Goal: Task Accomplishment & Management: Complete application form

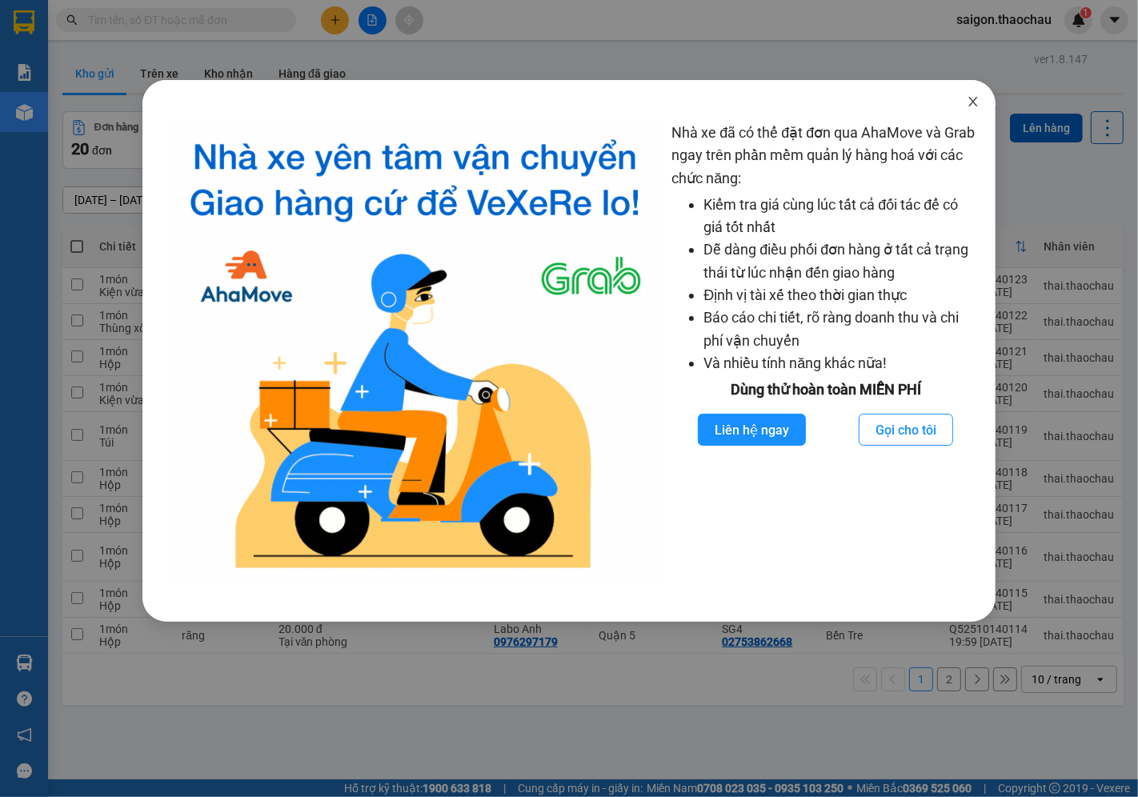
drag, startPoint x: 972, startPoint y: 102, endPoint x: 953, endPoint y: 102, distance: 18.4
click at [972, 102] on icon "close" at bounding box center [973, 101] width 13 height 13
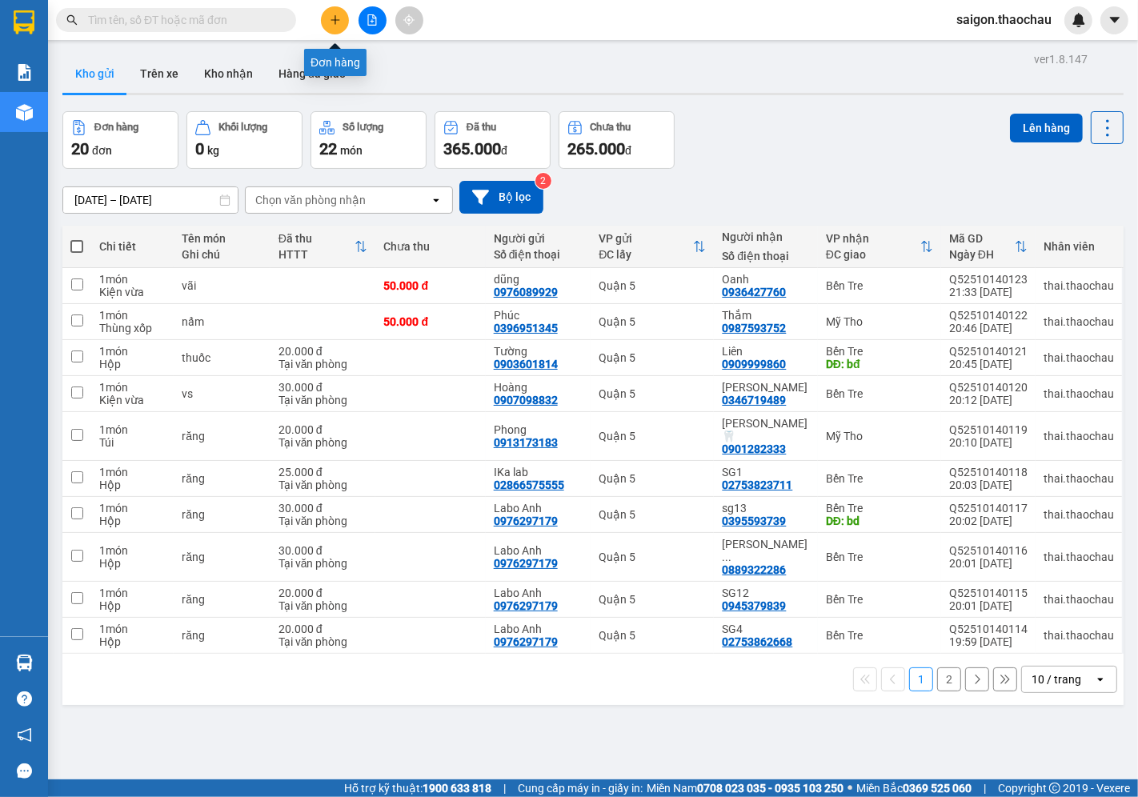
click at [331, 30] on button at bounding box center [335, 20] width 28 height 28
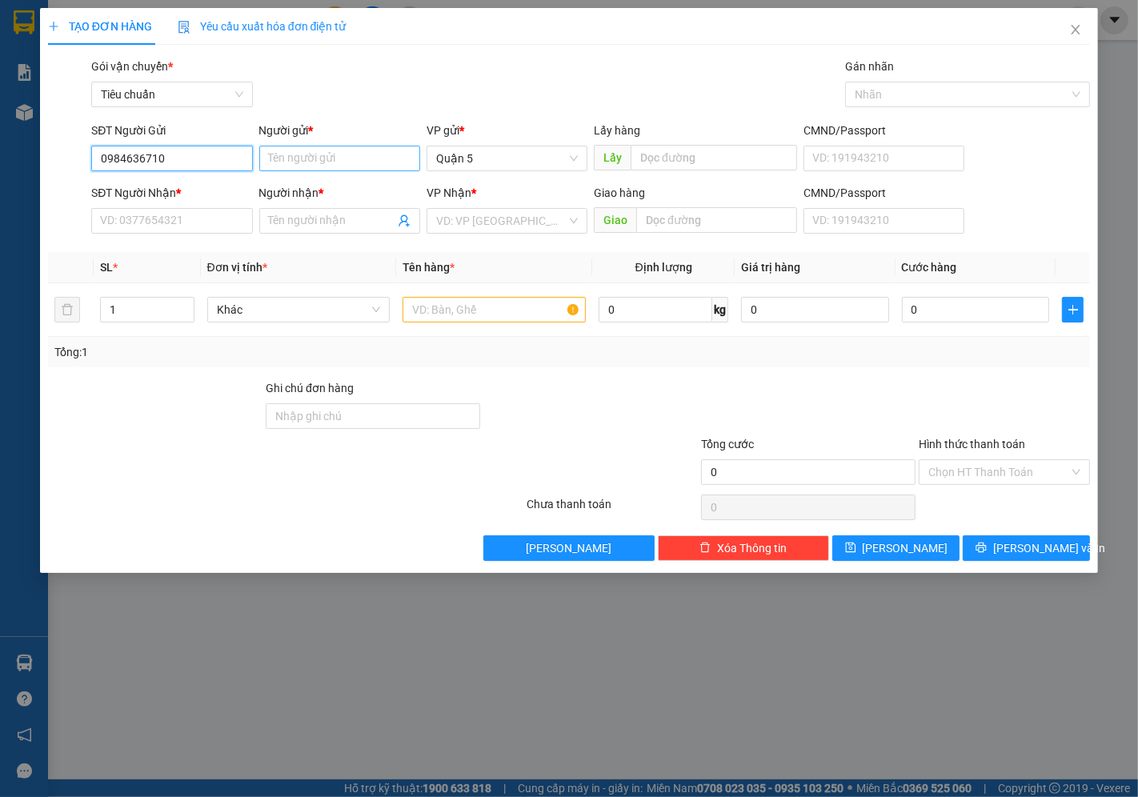
type input "0984636710"
click at [323, 150] on input "Người gửi *" at bounding box center [339, 159] width 161 height 26
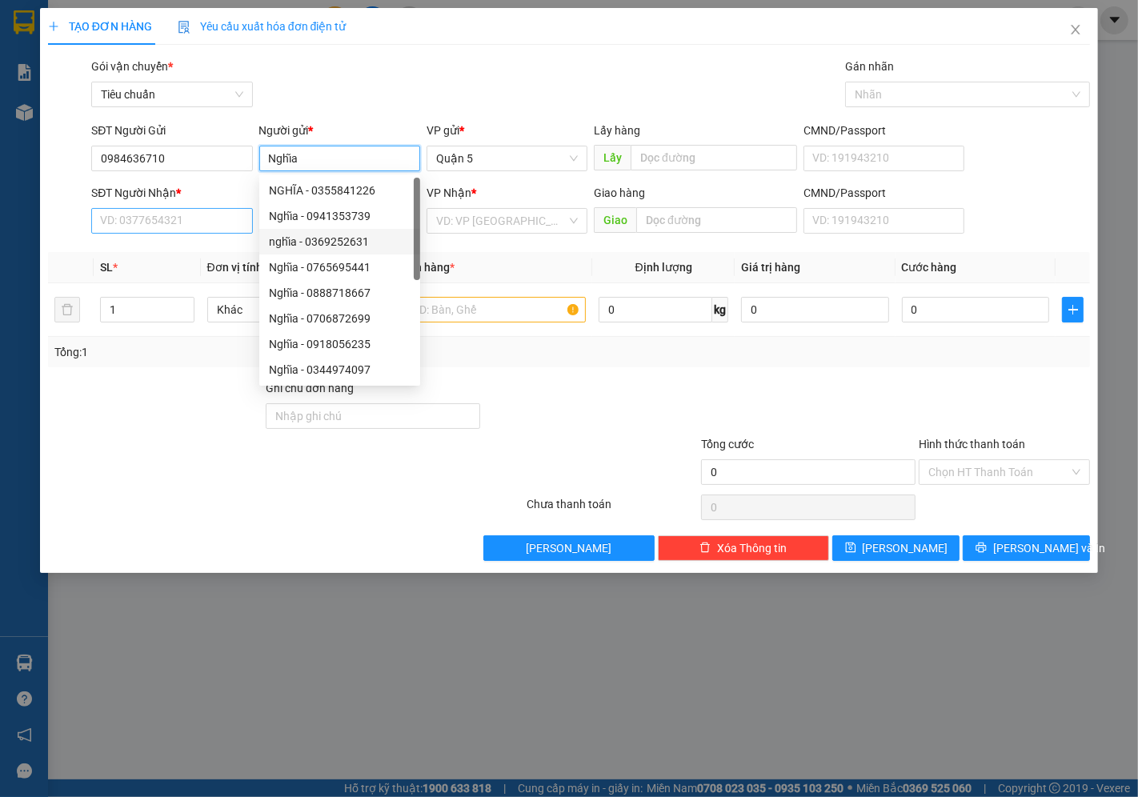
type input "Nghĩa"
click at [173, 218] on input "SĐT Người Nhận *" at bounding box center [171, 221] width 161 height 26
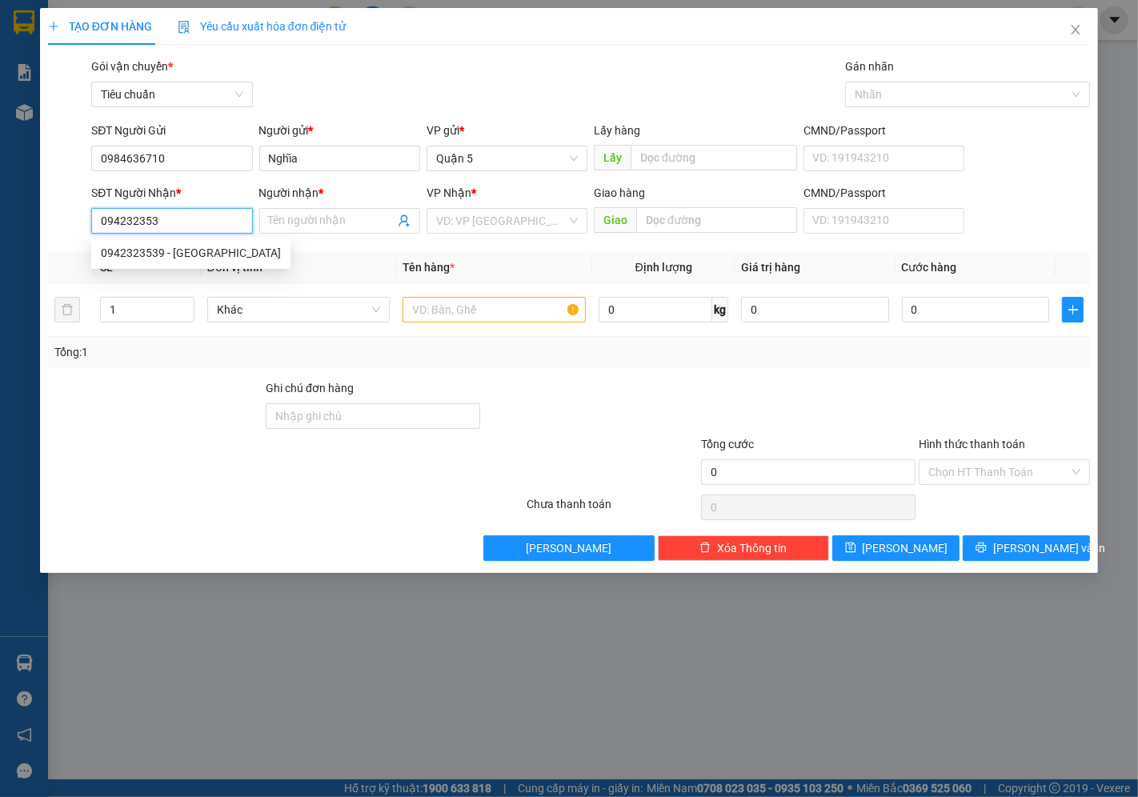
type input "0942323539"
click at [146, 248] on div "0942323539 - [GEOGRAPHIC_DATA]" at bounding box center [191, 253] width 180 height 18
type input "Huy"
click at [305, 312] on span "Khác" at bounding box center [299, 310] width 164 height 24
type input "0942323539"
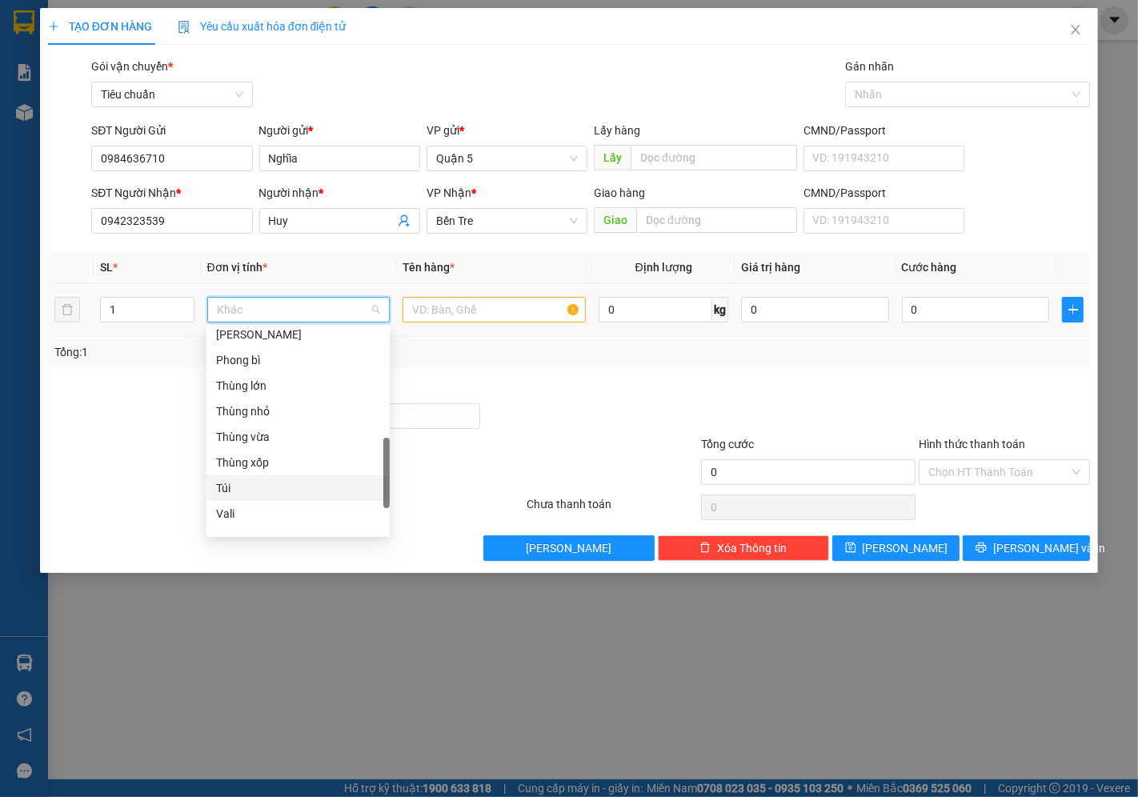
scroll to position [322, 0]
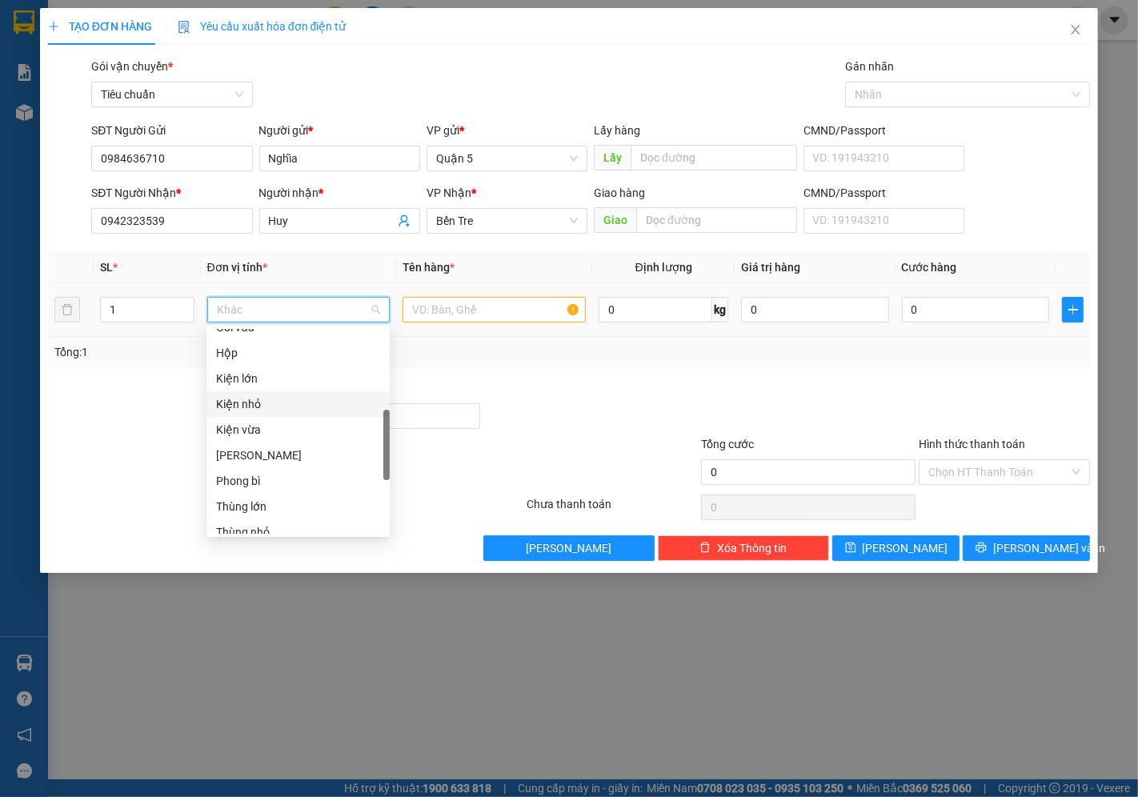
click at [240, 402] on div "Kiện nhỏ" at bounding box center [298, 404] width 164 height 18
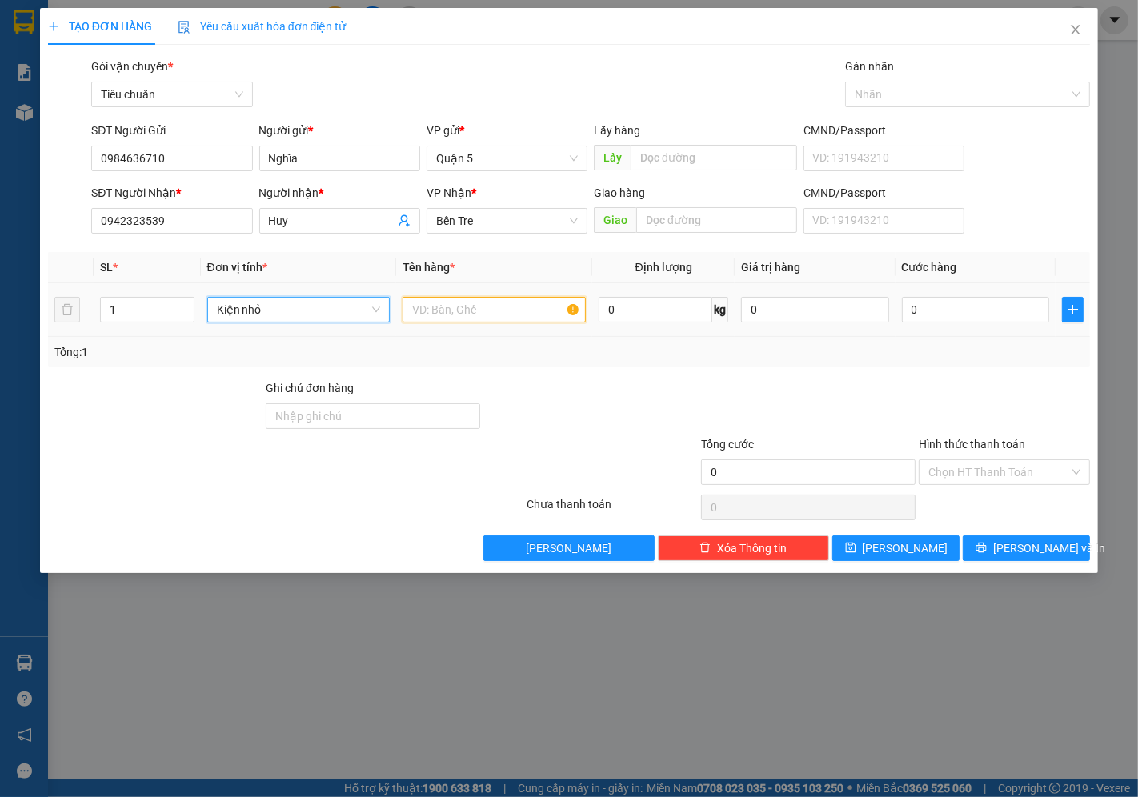
click at [437, 317] on input "text" at bounding box center [494, 310] width 183 height 26
type input "bông"
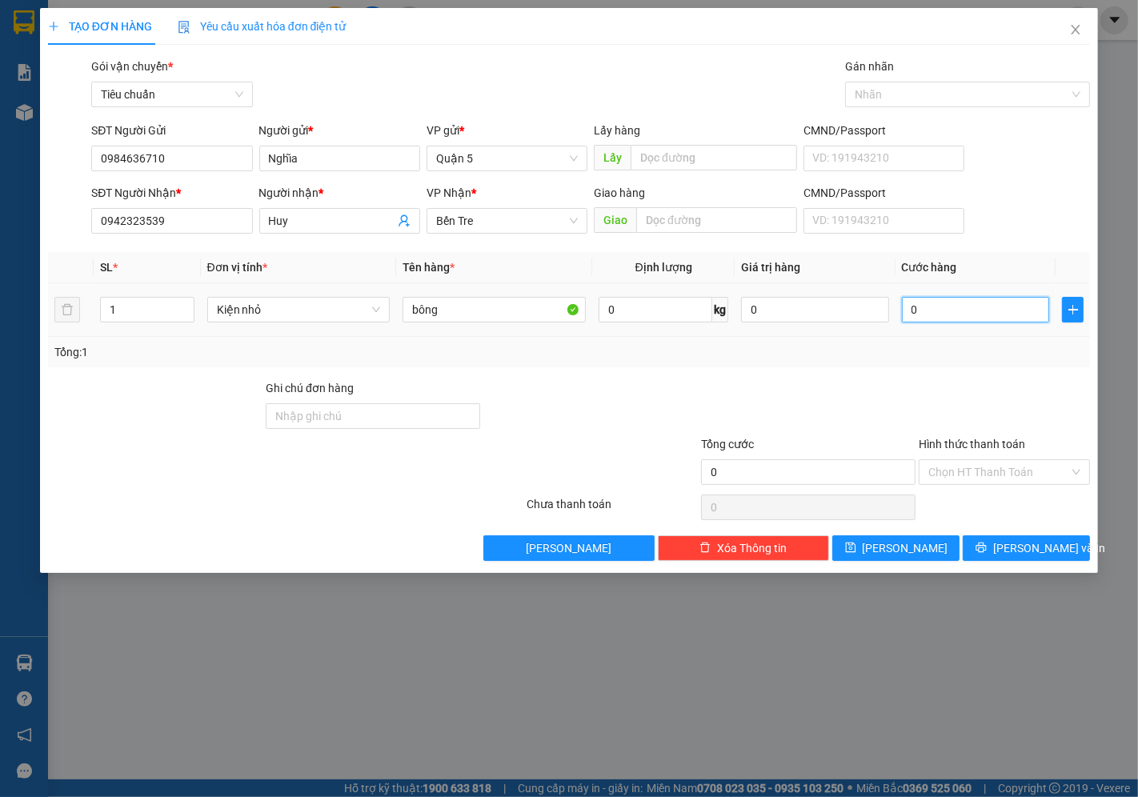
click at [932, 309] on input "0" at bounding box center [975, 310] width 147 height 26
type input "03"
type input "3"
type input "030"
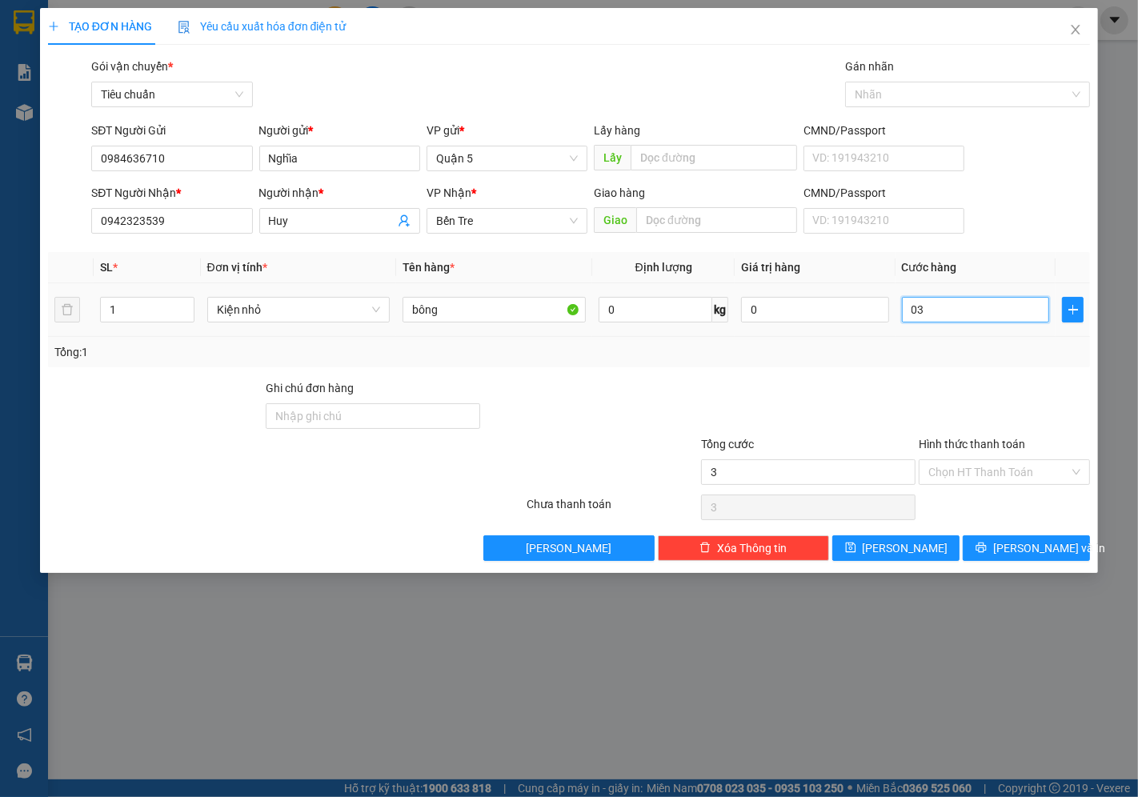
type input "30"
type input "30.000"
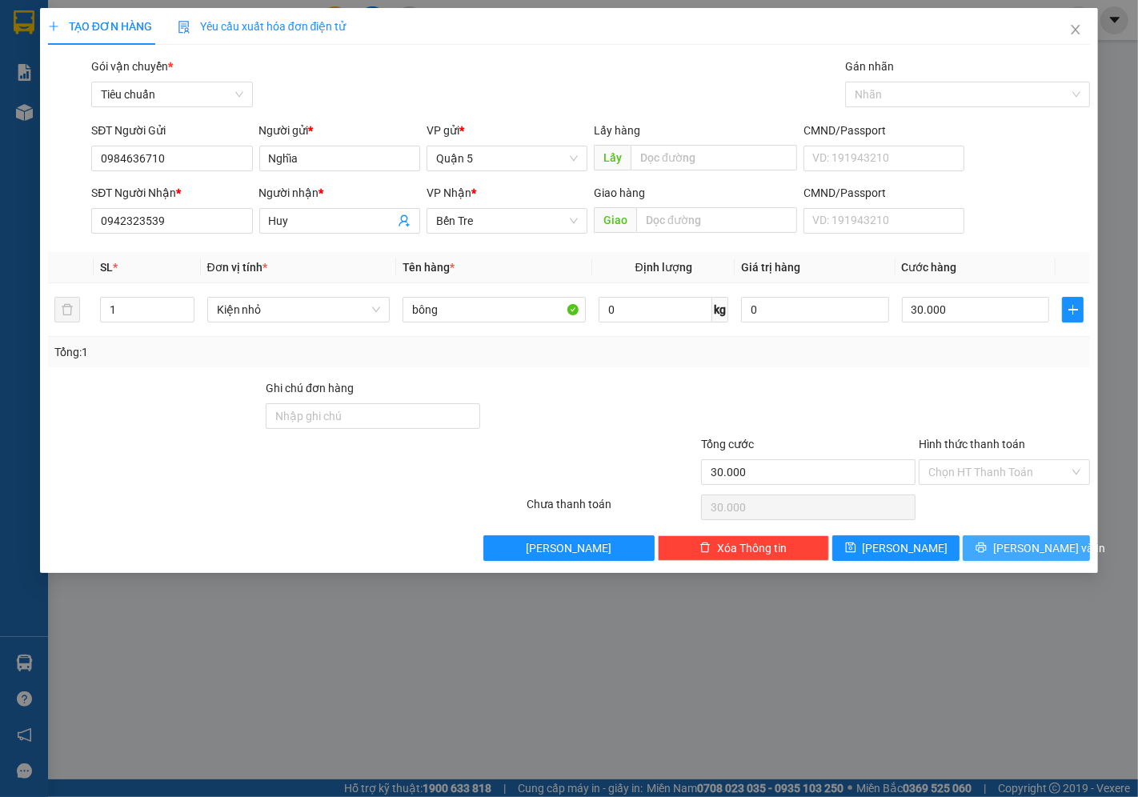
click at [1033, 547] on span "[PERSON_NAME] và In" at bounding box center [1049, 548] width 112 height 18
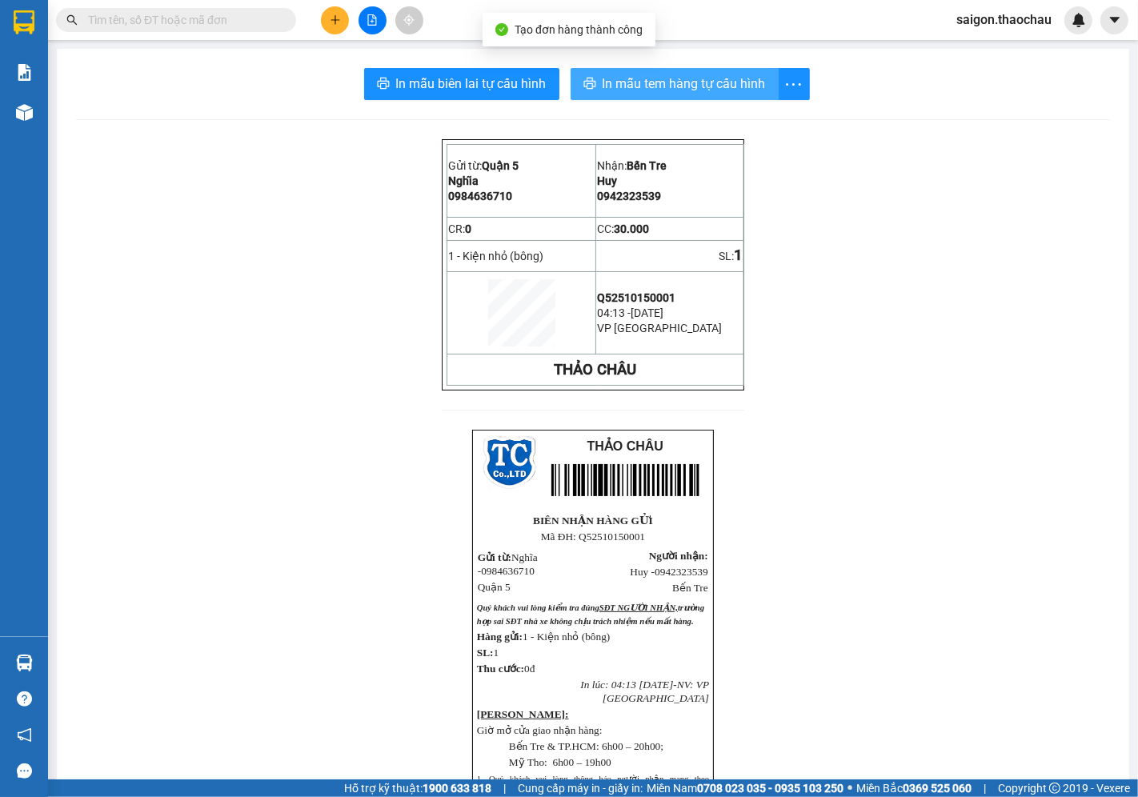
click at [639, 82] on span "In mẫu tem hàng tự cấu hình" at bounding box center [684, 84] width 163 height 20
